Goal: Transaction & Acquisition: Book appointment/travel/reservation

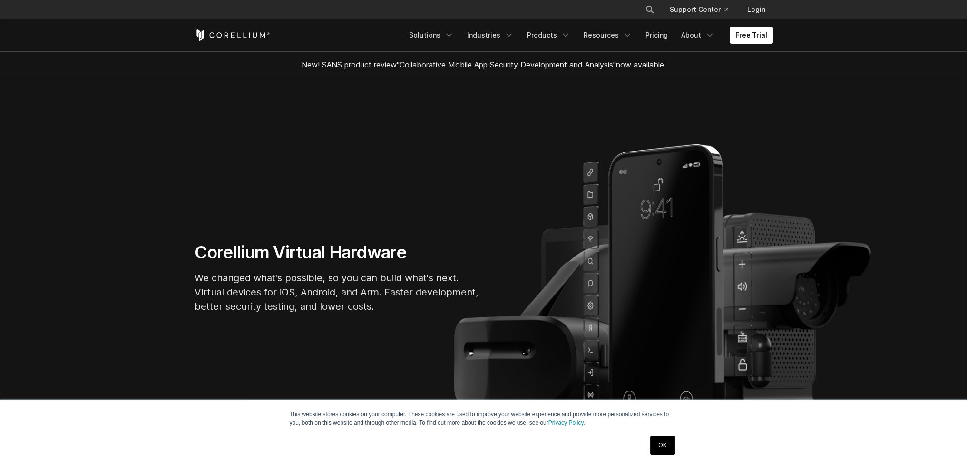
click at [662, 448] on link "OK" at bounding box center [662, 445] width 24 height 19
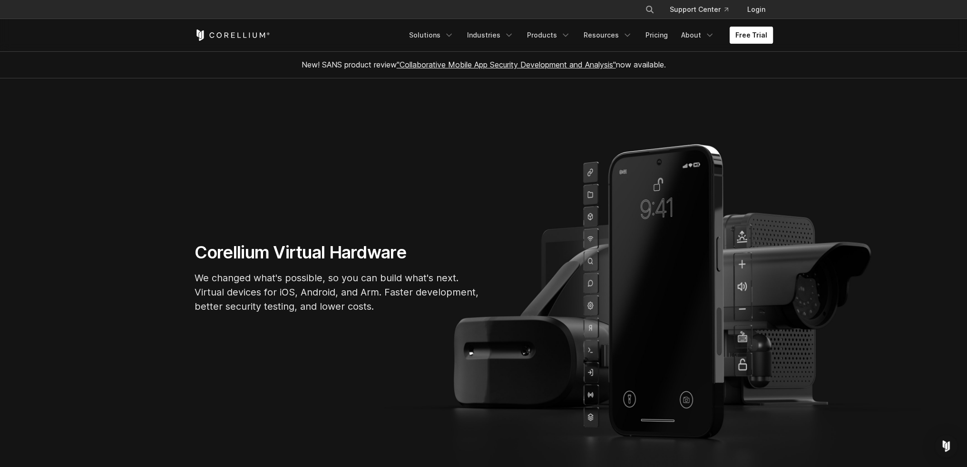
click at [747, 32] on link "Free Trial" at bounding box center [750, 35] width 43 height 17
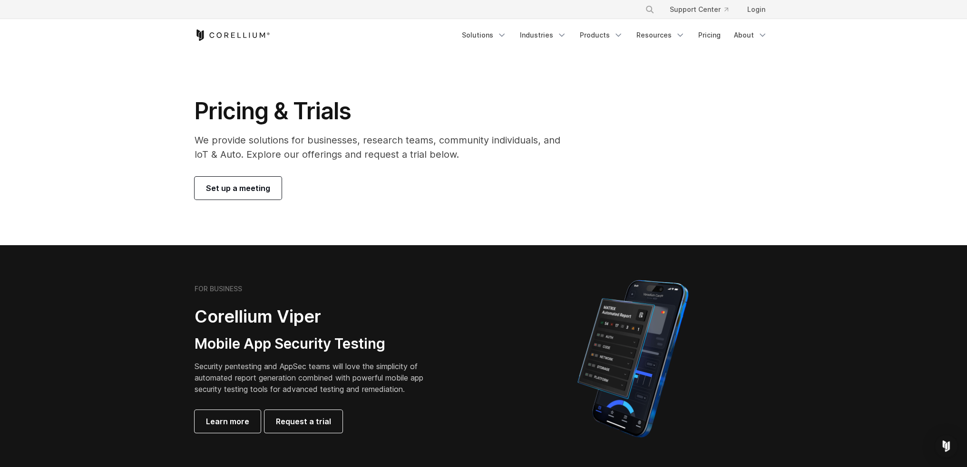
click at [230, 193] on span "Set up a meeting" at bounding box center [238, 188] width 64 height 11
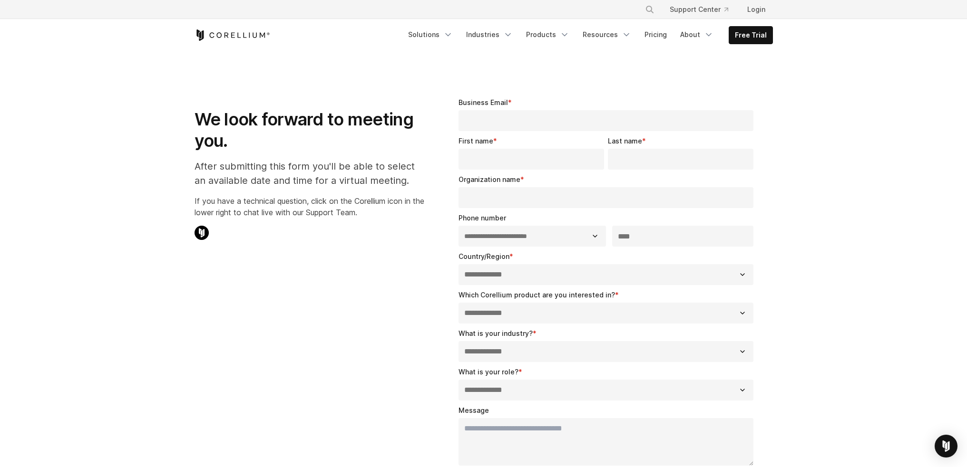
select select "**"
